Goal: Task Accomplishment & Management: Complete application form

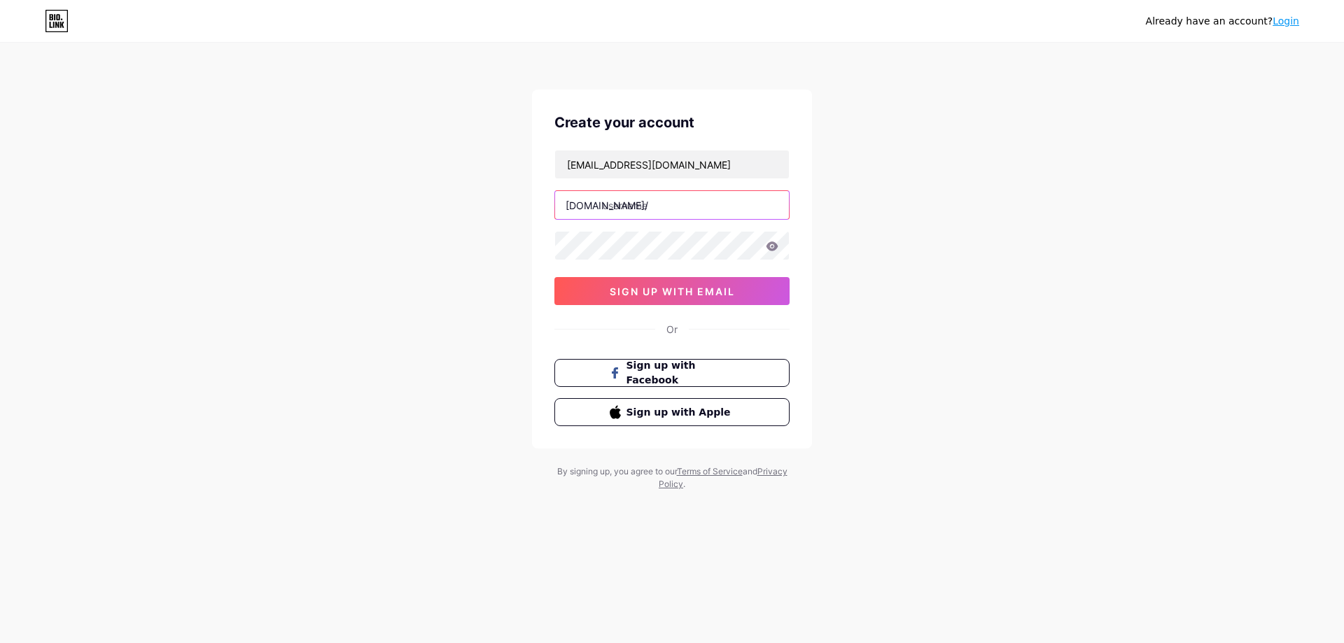
click at [702, 195] on input "text" at bounding box center [672, 205] width 234 height 28
type input "m"
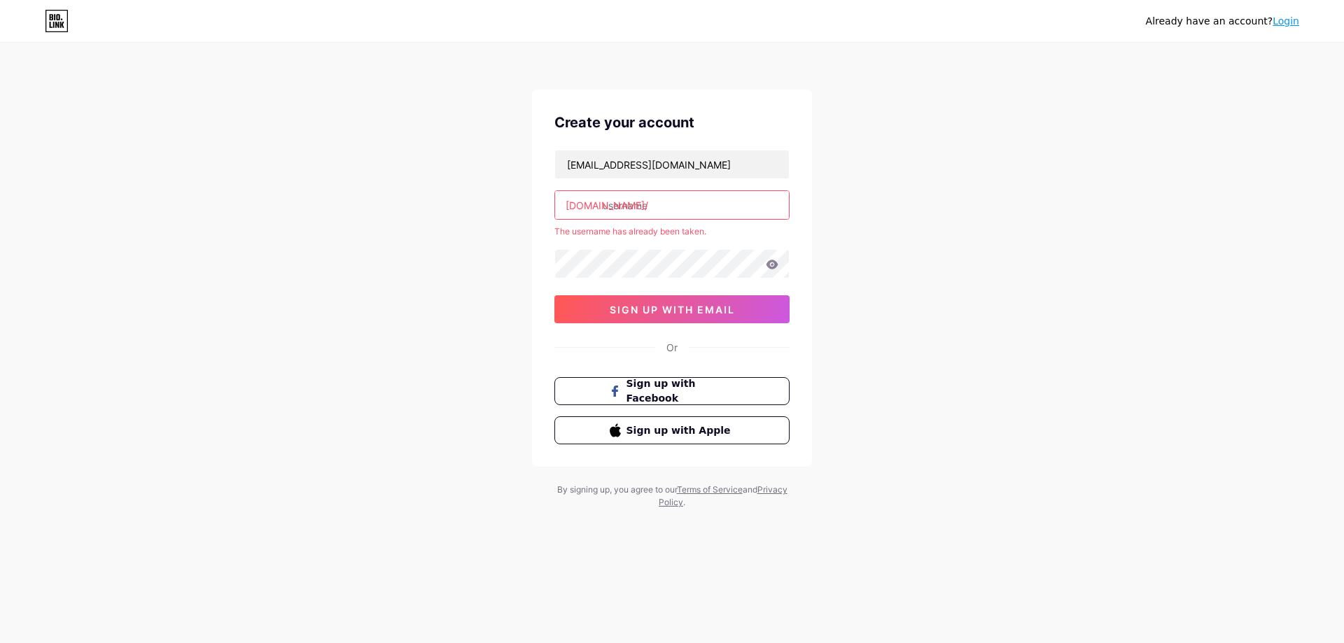
type input "m"
type input "molissa"
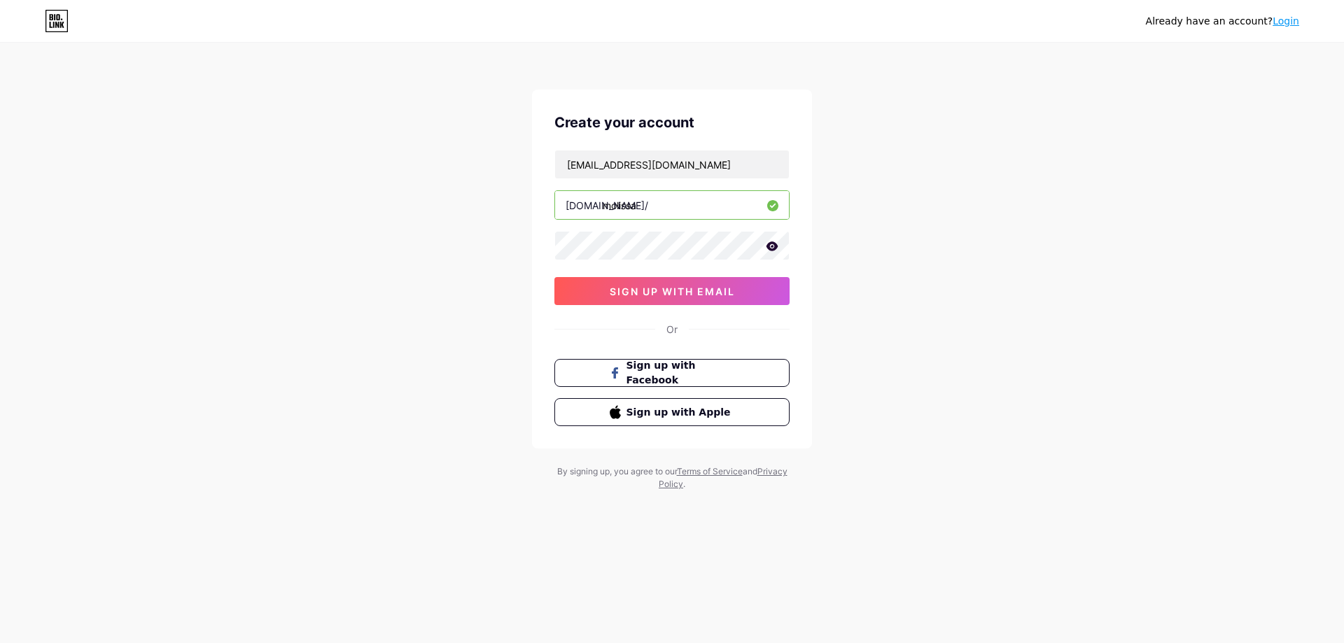
click at [767, 250] on icon at bounding box center [772, 246] width 13 height 10
click at [729, 289] on span "sign up with email" at bounding box center [671, 291] width 125 height 12
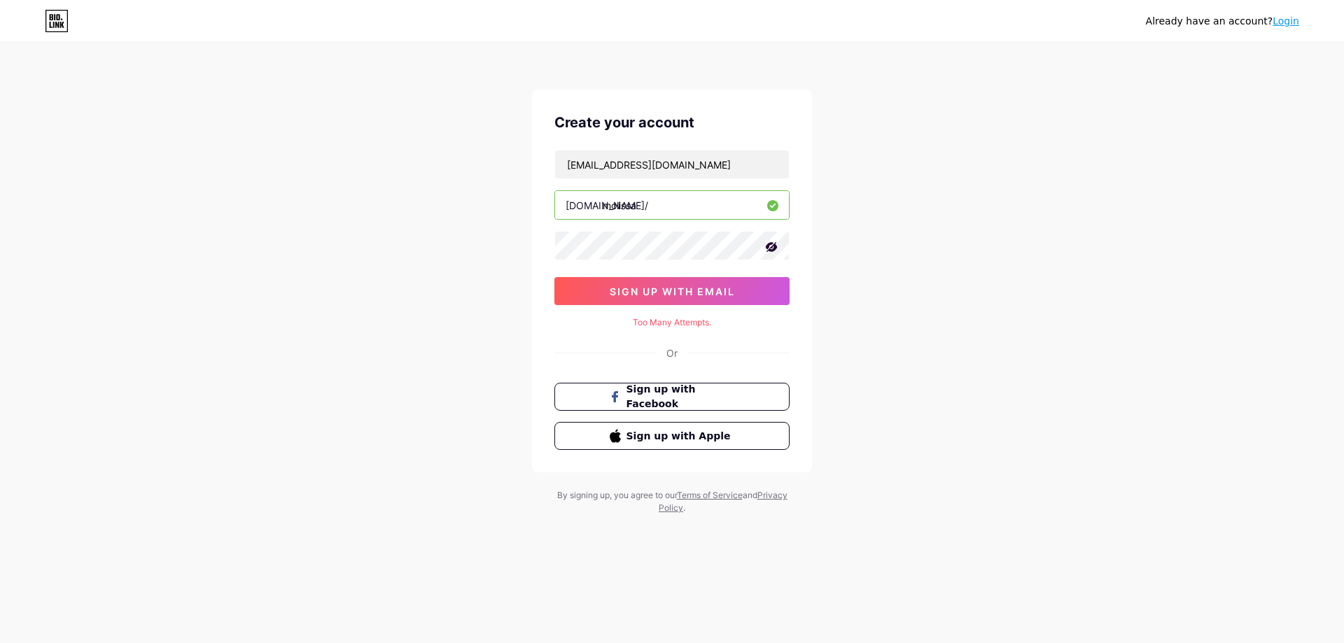
drag, startPoint x: 728, startPoint y: 289, endPoint x: 676, endPoint y: 325, distance: 63.5
click at [676, 325] on div "Too Many Attempts." at bounding box center [671, 322] width 235 height 13
click at [900, 295] on div "Already have an account? Login Create your account [EMAIL_ADDRESS][DOMAIN_NAME]…" at bounding box center [672, 279] width 1344 height 559
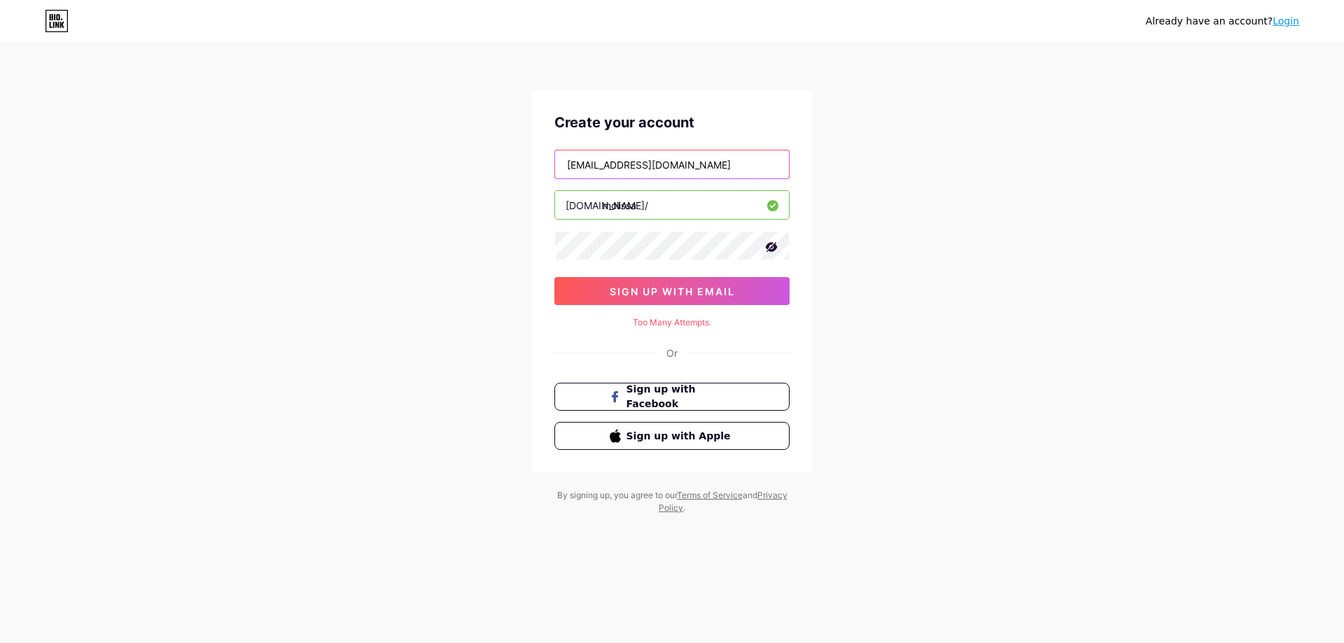
click at [715, 169] on input "[EMAIL_ADDRESS][DOMAIN_NAME]" at bounding box center [672, 164] width 234 height 28
click at [1281, 22] on link "Login" at bounding box center [1285, 20] width 27 height 11
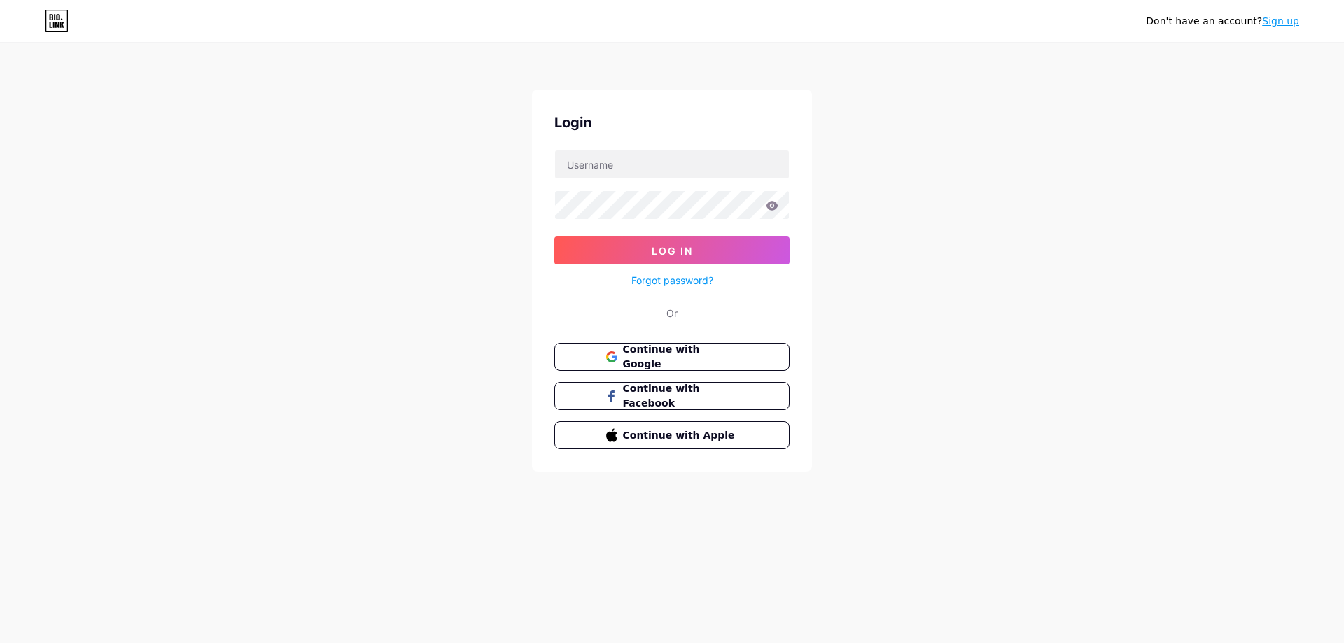
click at [1343, 130] on div "Don't have an account? Sign up Login Log In Forgot password? Or Continue with G…" at bounding box center [672, 258] width 1344 height 516
type input "[EMAIL_ADDRESS][DOMAIN_NAME]"
click at [621, 248] on button "Log In" at bounding box center [671, 251] width 235 height 28
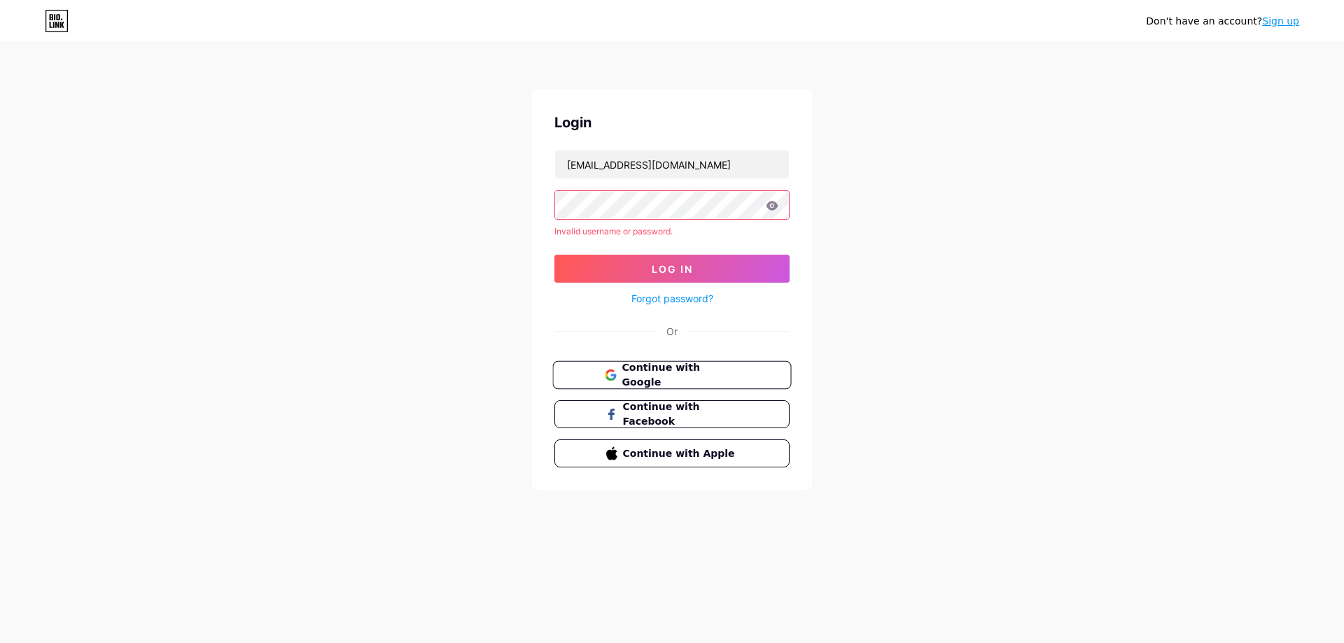
click at [663, 366] on button "Continue with Google" at bounding box center [671, 375] width 239 height 29
